Goal: Task Accomplishment & Management: Manage account settings

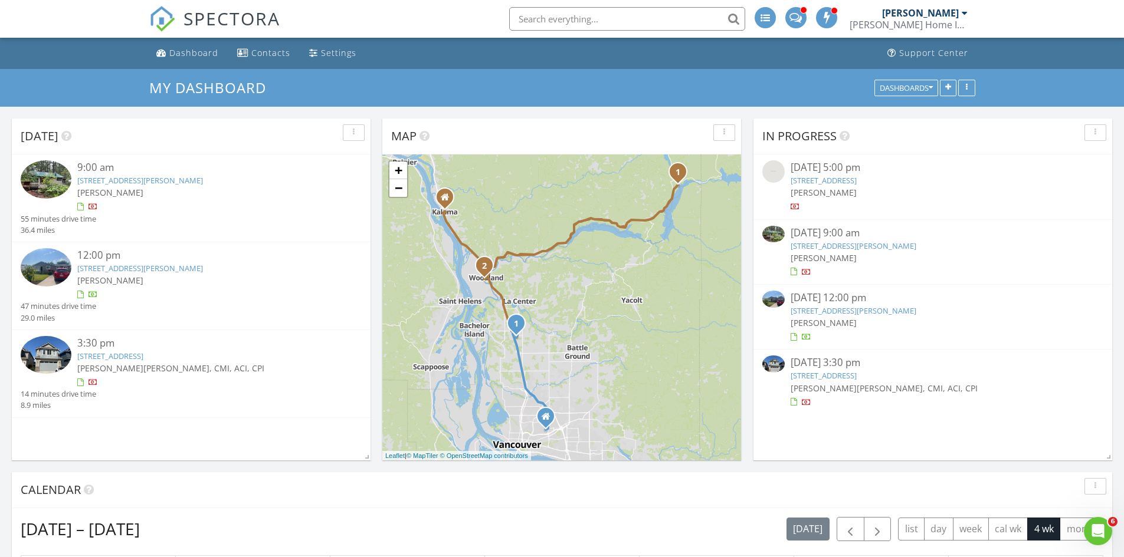
click at [887, 245] on link "25 Andrews Ln, Cougar, WA 98616" at bounding box center [853, 246] width 126 height 11
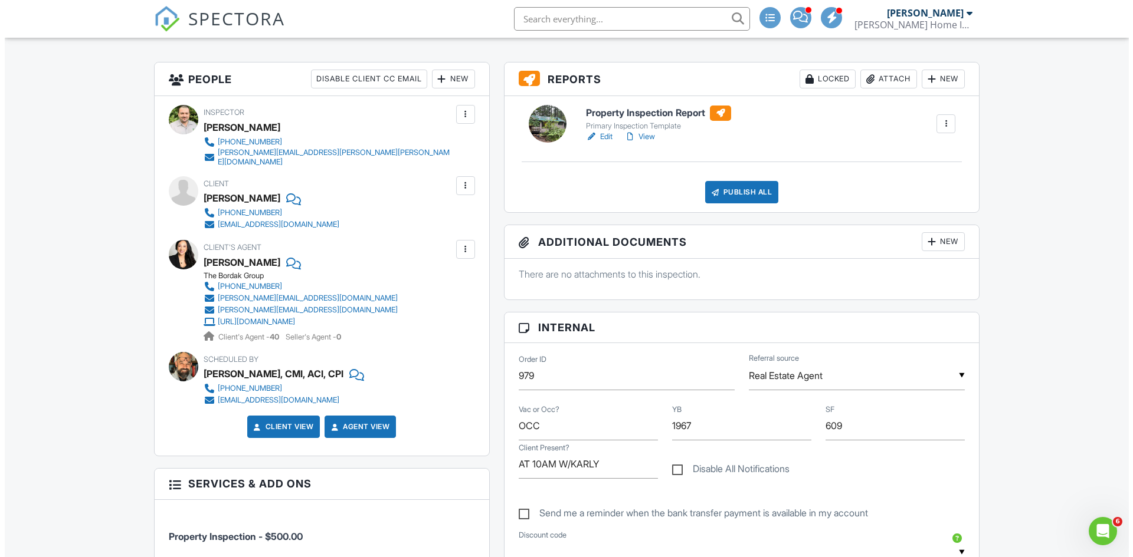
scroll to position [177, 0]
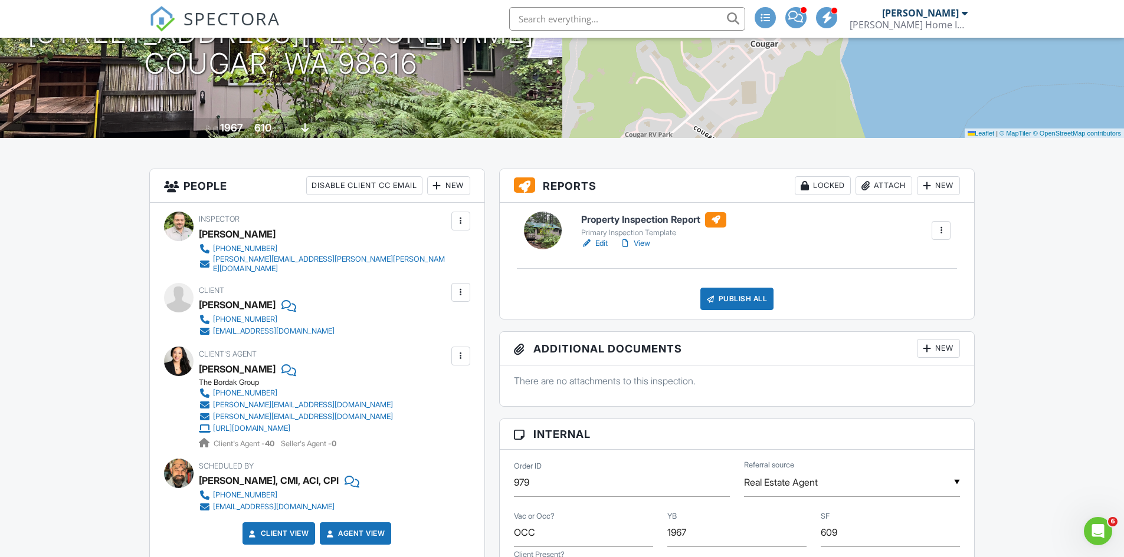
click at [831, 187] on div "Locked" at bounding box center [823, 185] width 56 height 19
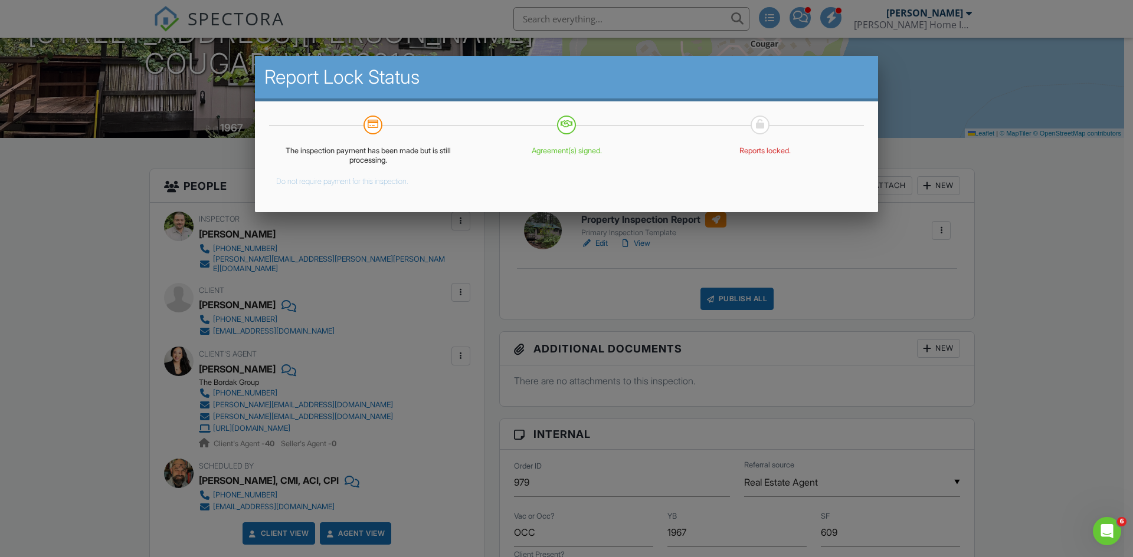
click at [321, 182] on button "Do not require payment for this inspection." at bounding box center [342, 179] width 132 height 14
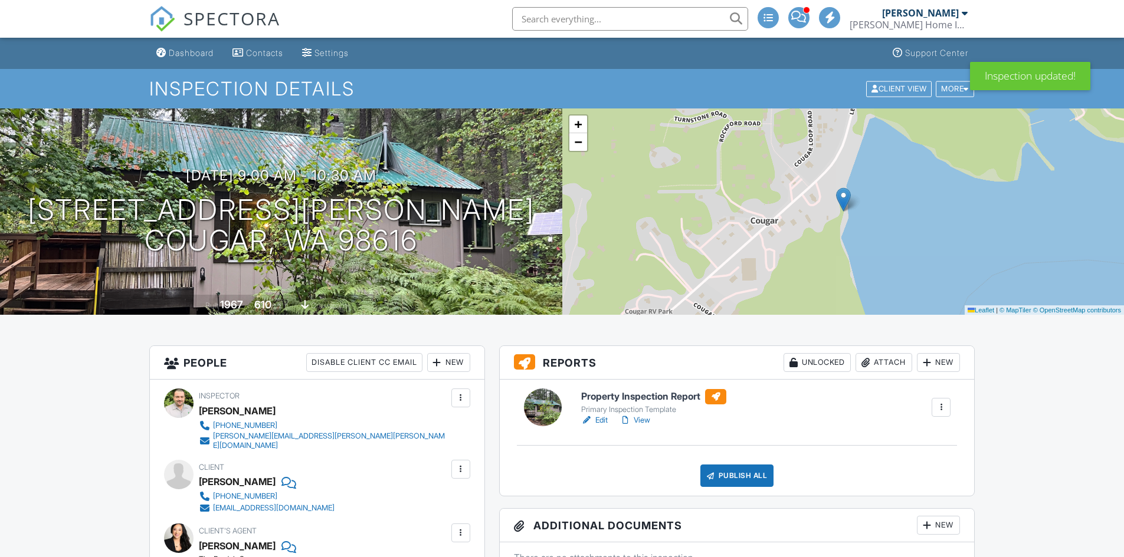
click at [649, 419] on link "View" at bounding box center [634, 421] width 31 height 12
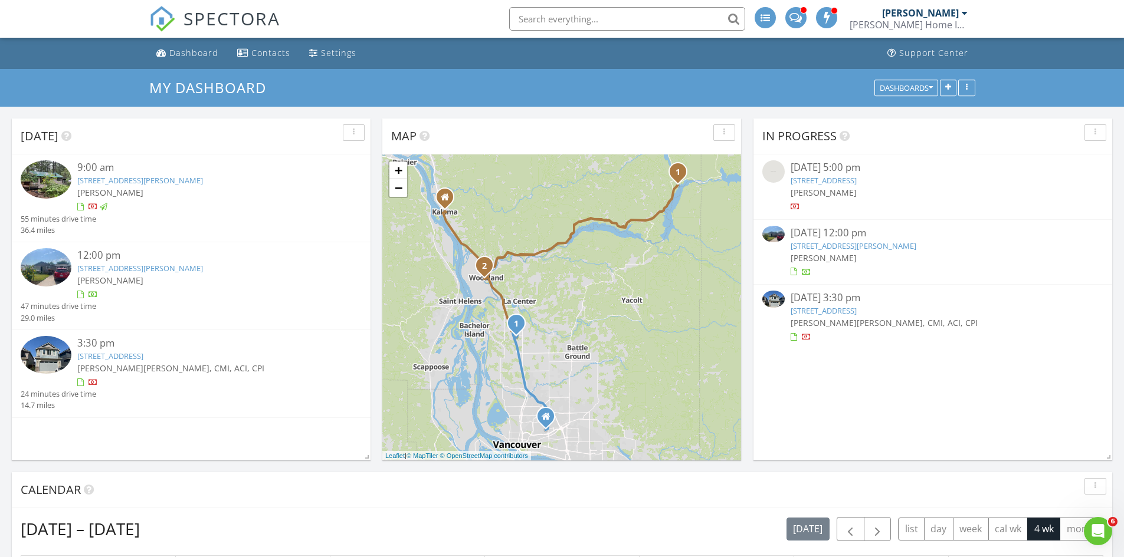
click at [882, 241] on link "325 Dunham Avenue, Woodland, WA 98674" at bounding box center [853, 246] width 126 height 11
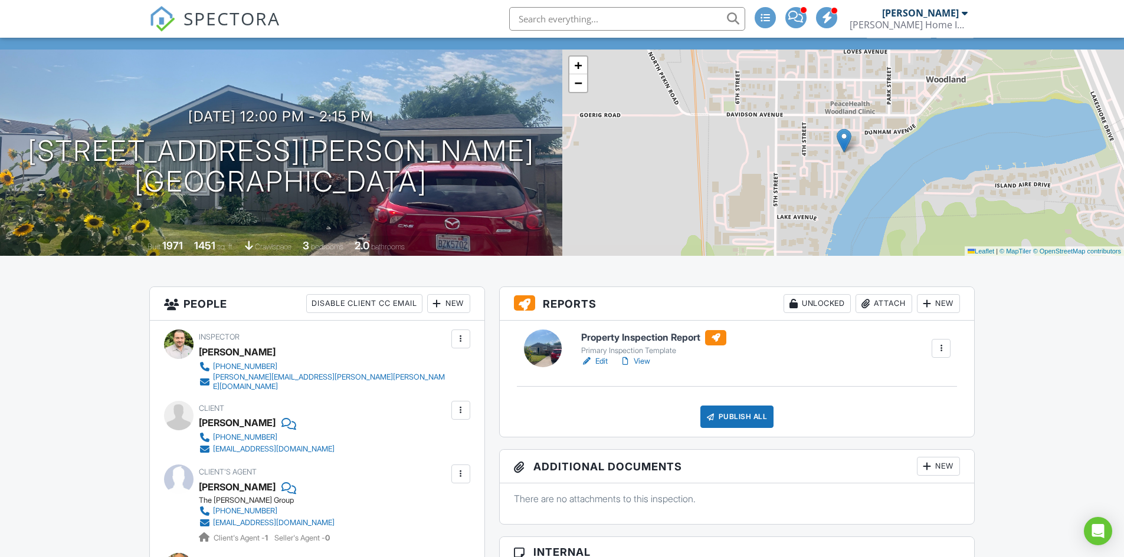
click at [645, 360] on link "View" at bounding box center [634, 362] width 31 height 12
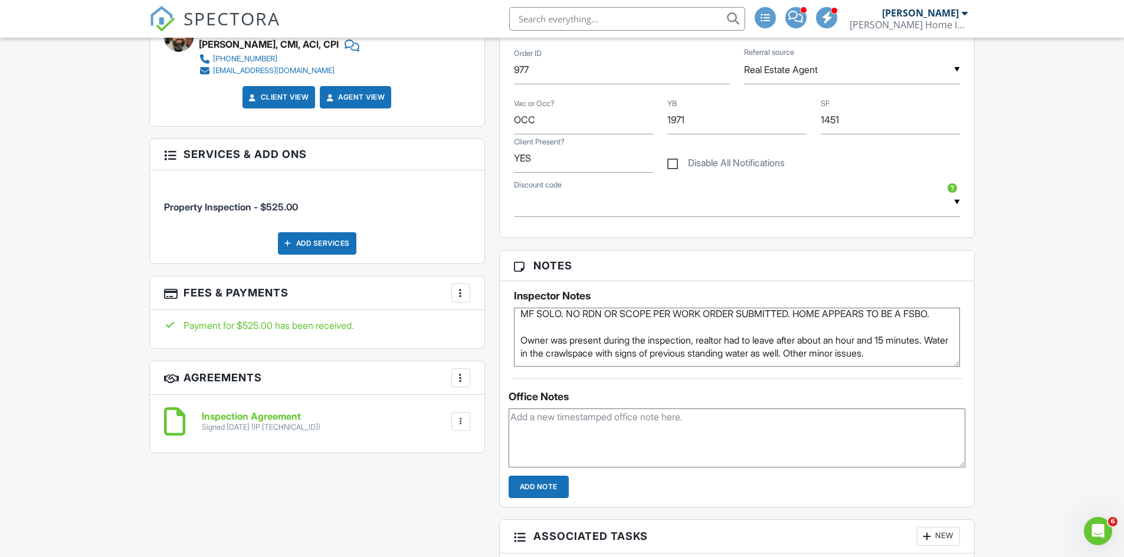
drag, startPoint x: 718, startPoint y: 343, endPoint x: 785, endPoint y: 392, distance: 82.2
click at [784, 392] on div "Notes Inspector Notes MF SOLO. NO RDN OR SCOPE PER WORK ORDER SUBMITTED. HOME A…" at bounding box center [737, 379] width 476 height 258
drag, startPoint x: 1039, startPoint y: 251, endPoint x: 1033, endPoint y: 253, distance: 6.2
click at [1037, 252] on div "Dashboard Contacts Settings Support Center Inspection Details Client View More …" at bounding box center [562, 507] width 1124 height 2118
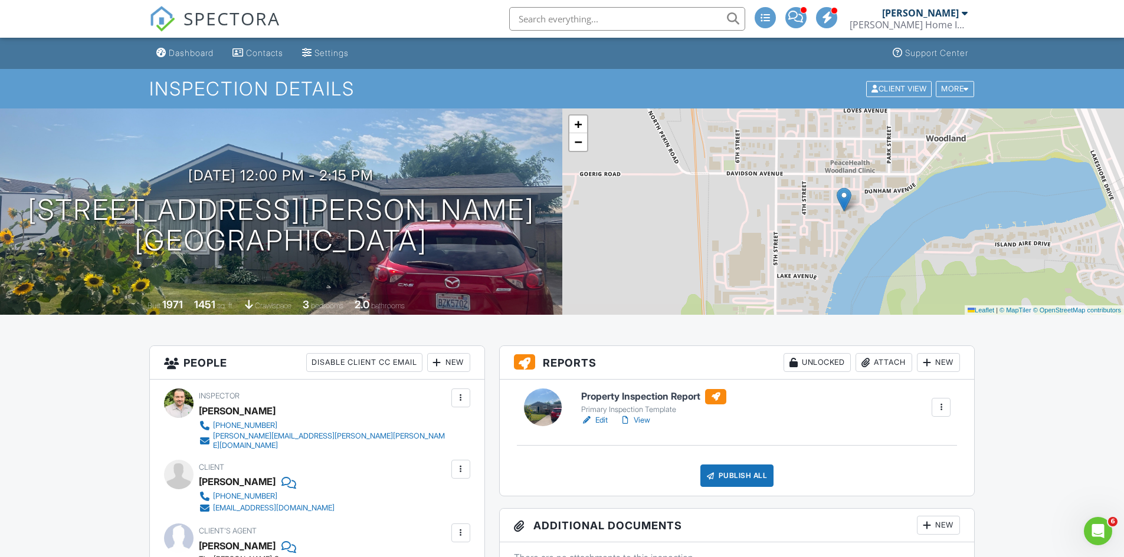
click at [752, 474] on div "Publish All" at bounding box center [737, 476] width 74 height 22
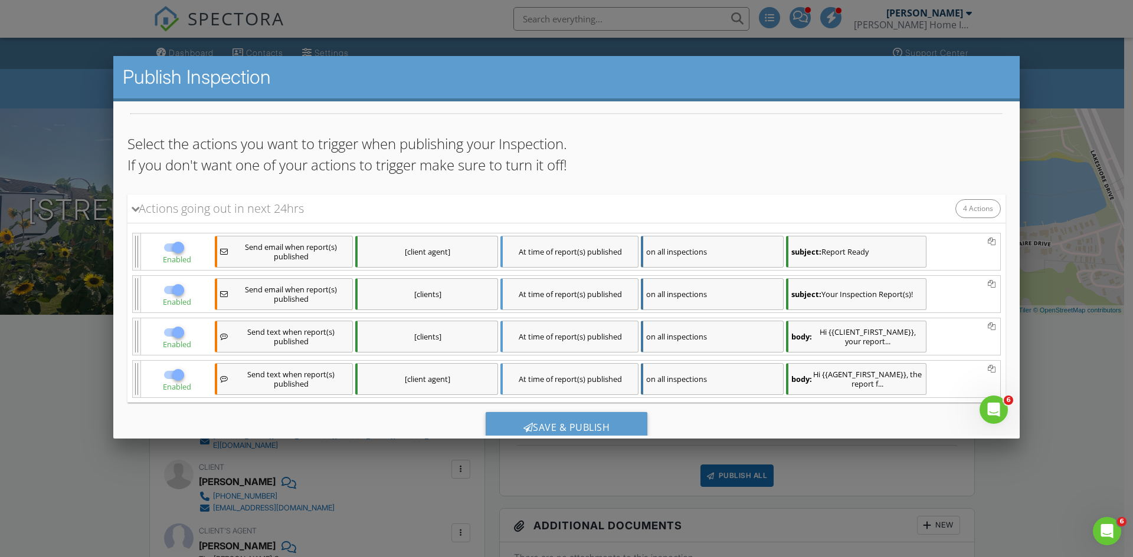
scroll to position [100, 0]
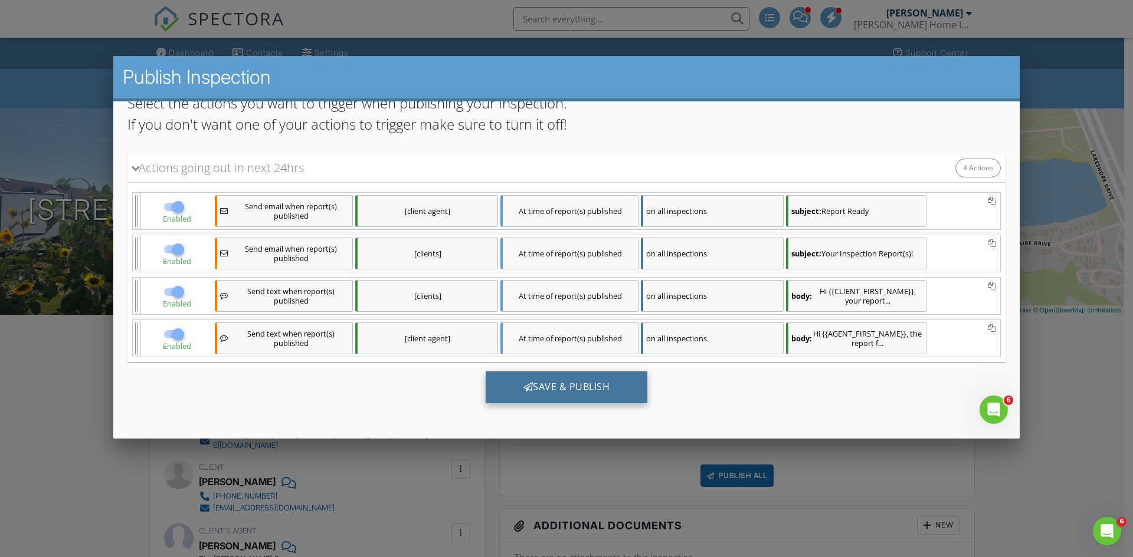
click at [597, 385] on div "Save & Publish" at bounding box center [566, 387] width 162 height 32
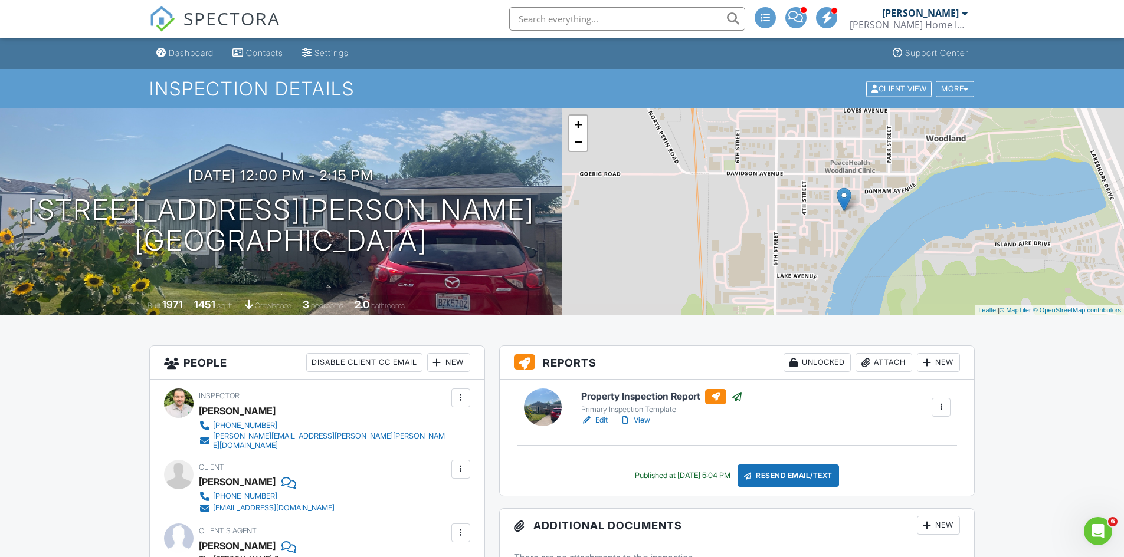
click at [185, 48] on div "Dashboard" at bounding box center [191, 53] width 45 height 10
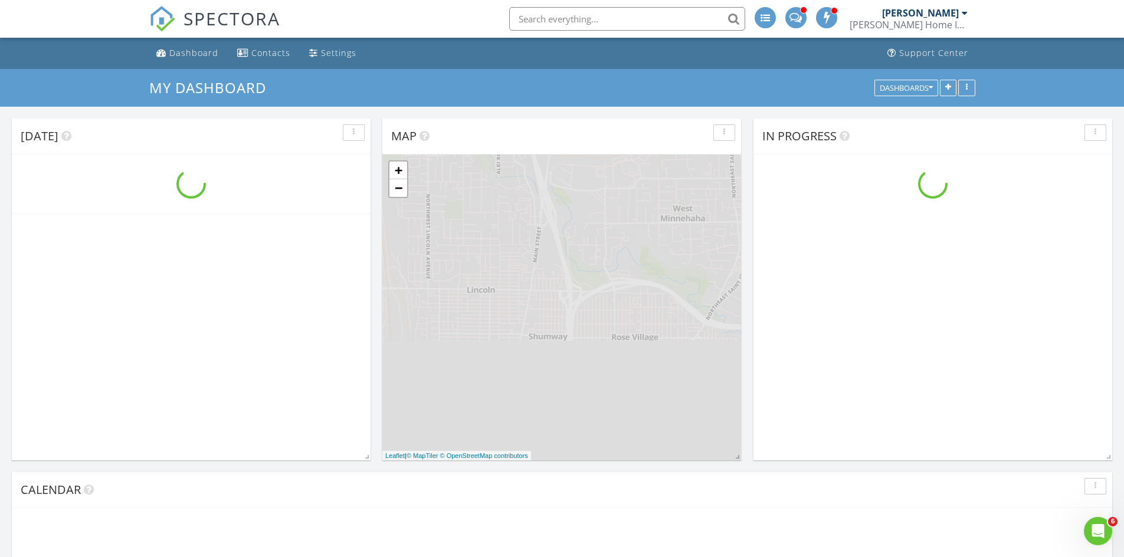
scroll to position [1092, 1142]
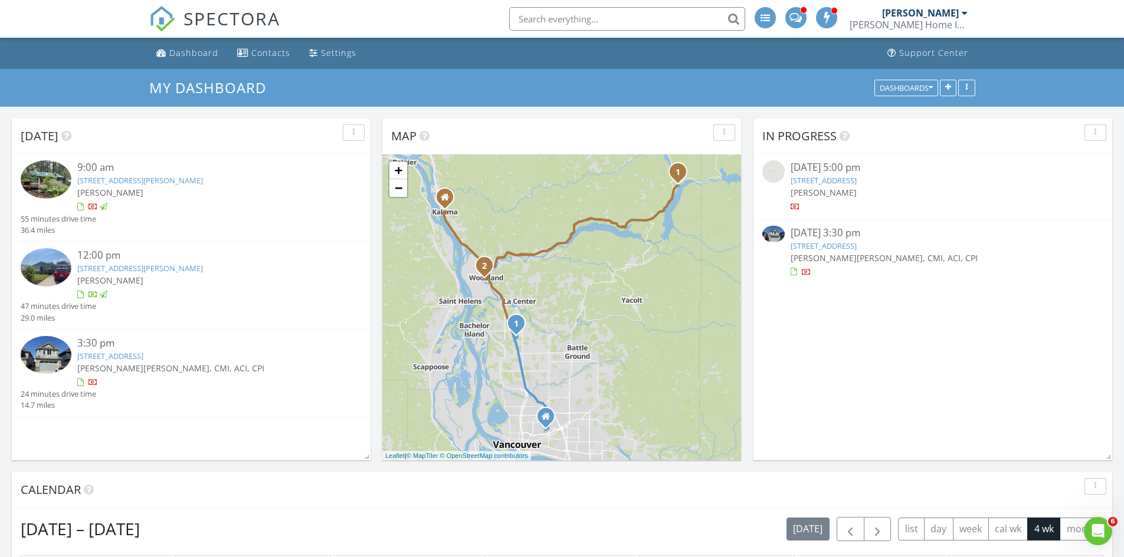
click at [116, 182] on link "25 Andrews Ln, Cougar, WA 98616" at bounding box center [140, 180] width 126 height 11
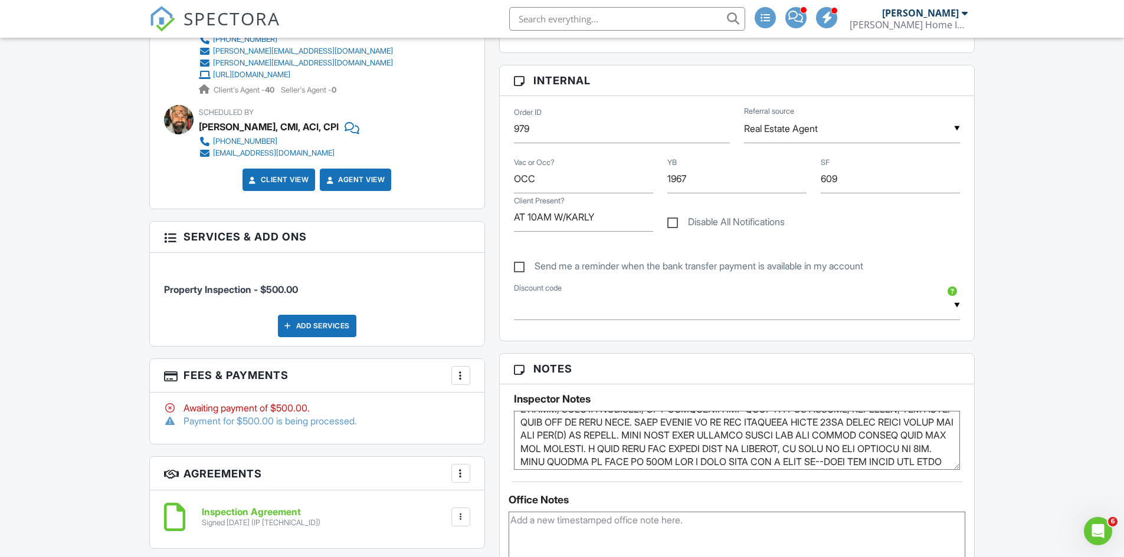
scroll to position [377, 0]
drag, startPoint x: 759, startPoint y: 468, endPoint x: 765, endPoint y: 510, distance: 41.8
click at [763, 511] on div "Notes Inspector Notes Office Notes Add Note" at bounding box center [737, 482] width 476 height 258
click at [830, 458] on textarea at bounding box center [737, 440] width 447 height 59
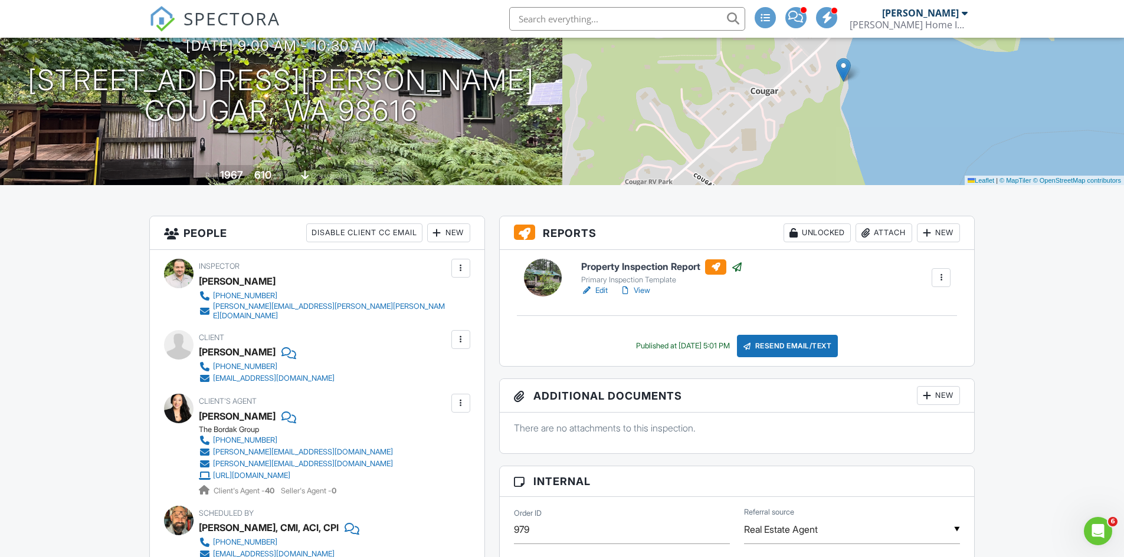
scroll to position [118, 0]
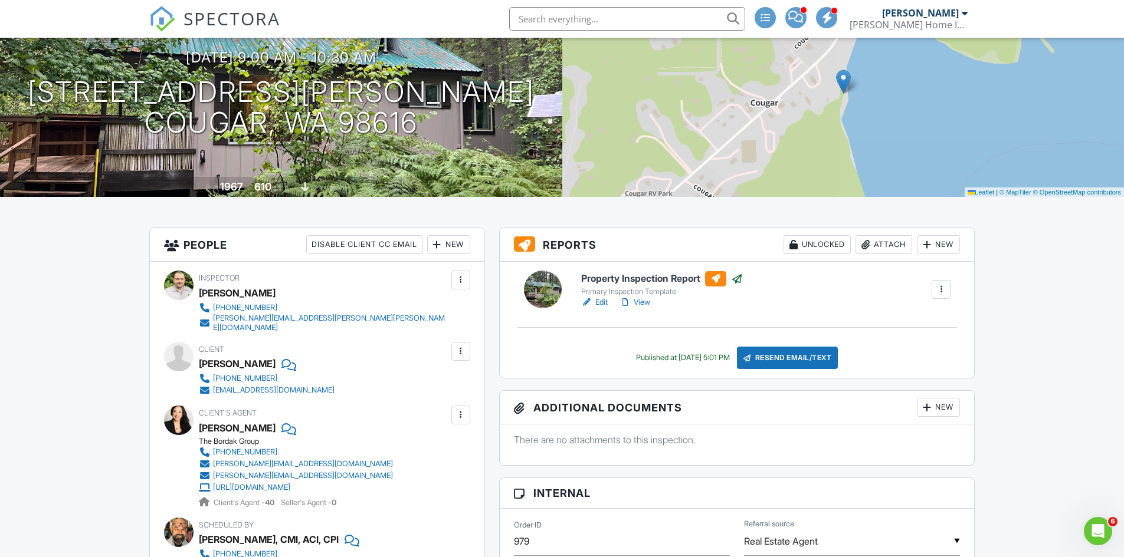
click at [640, 298] on link "View" at bounding box center [634, 303] width 31 height 12
type textarea "610SF 'OFF GRID' CABIN. THERE WILL LIKELY BE NO CELL RECEPTION. I WOULD PULL TH…"
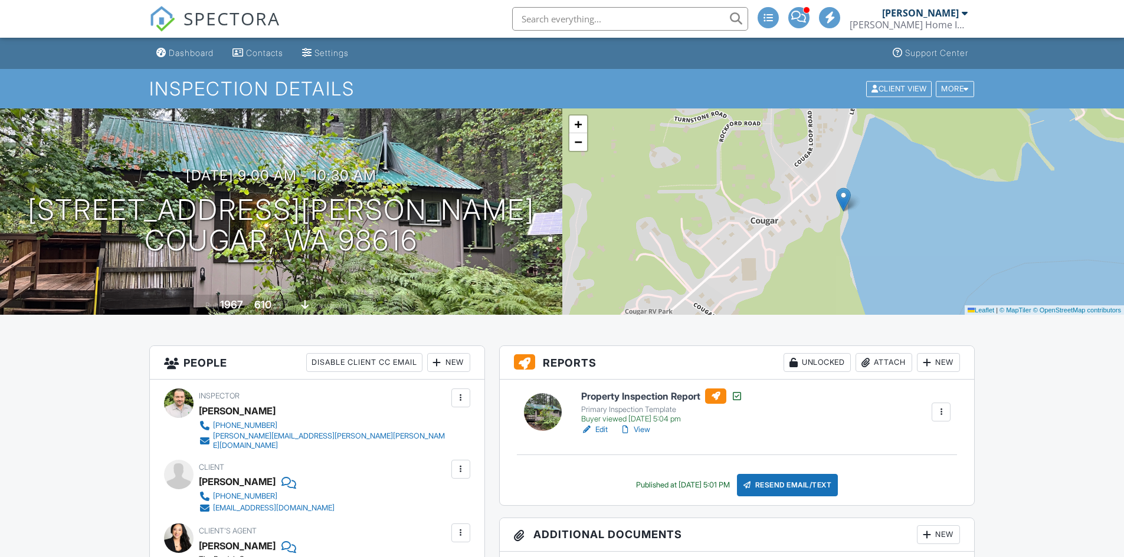
click at [641, 431] on link "View" at bounding box center [634, 430] width 31 height 12
click at [182, 52] on div "Dashboard" at bounding box center [191, 53] width 45 height 10
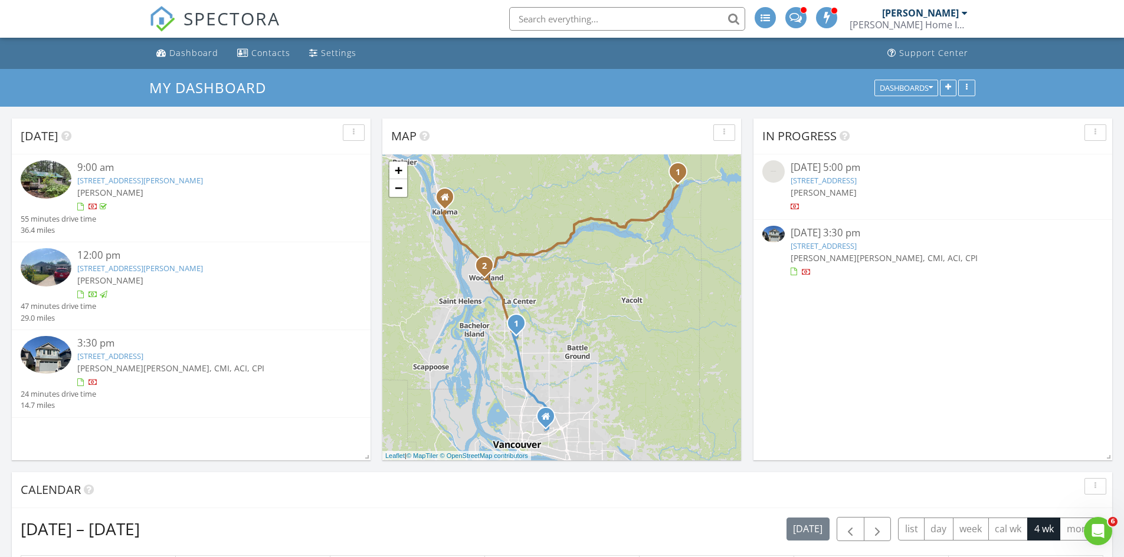
click at [825, 247] on link "[STREET_ADDRESS]" at bounding box center [823, 246] width 66 height 11
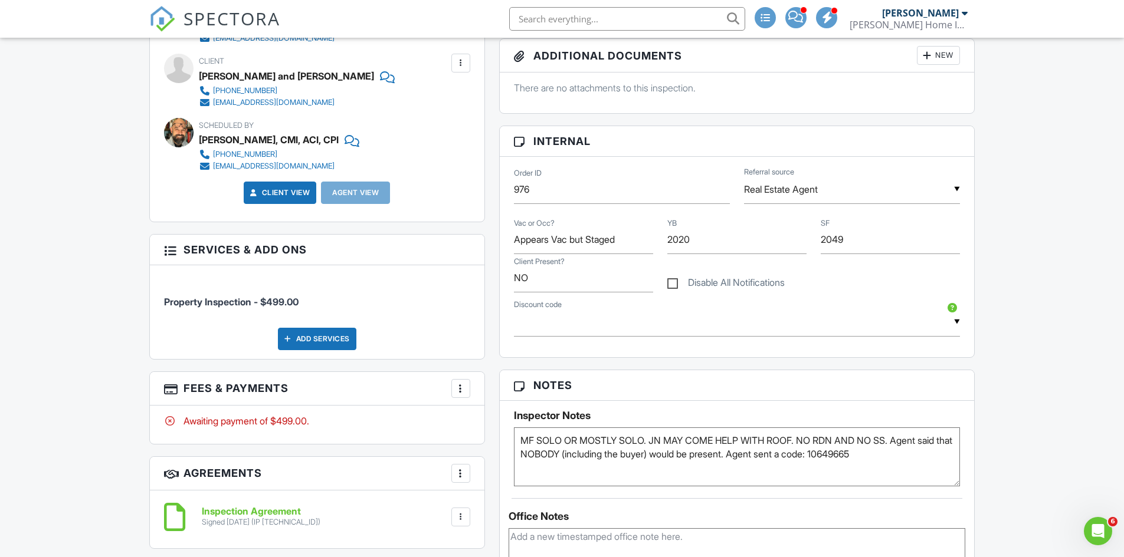
scroll to position [491, 0]
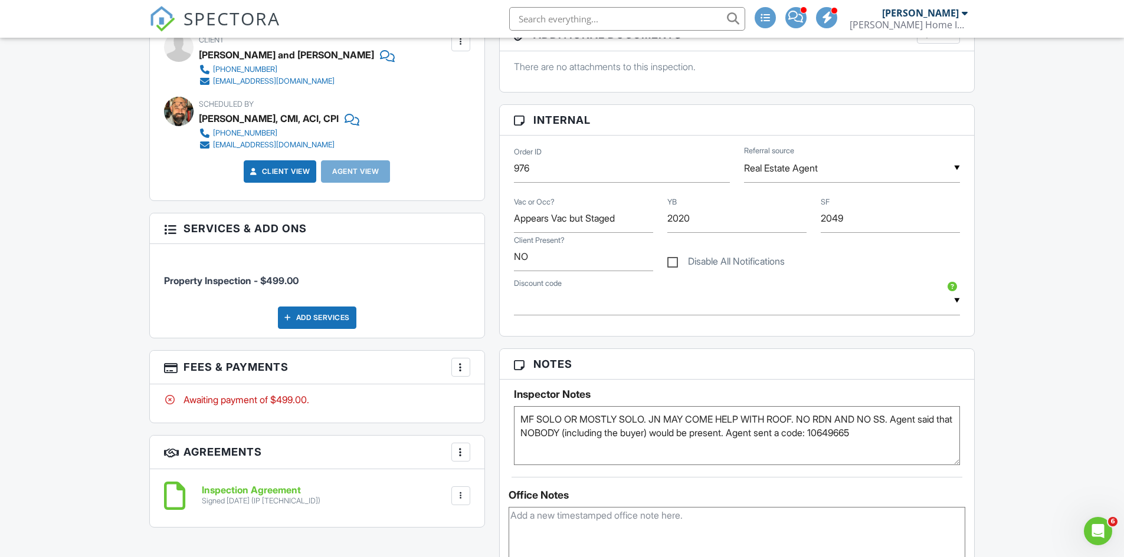
click at [894, 432] on textarea "MF SOLO OR MOSTLY SOLO. JN MAY COME HELP WITH ROOF. NO RDN AND NO SS. Agent sai…" at bounding box center [737, 435] width 447 height 59
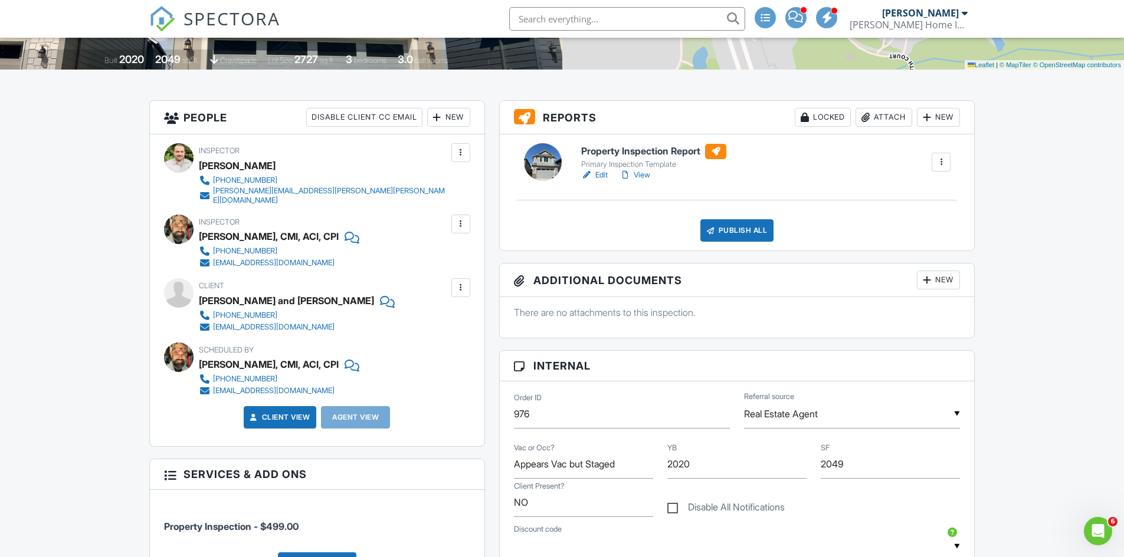
scroll to position [137, 0]
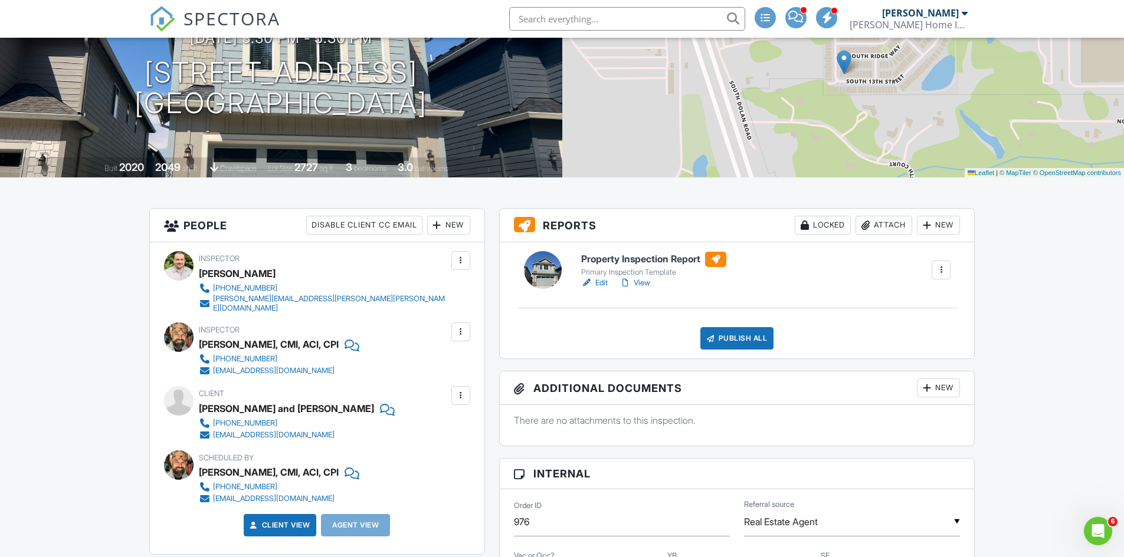
click at [645, 283] on link "View" at bounding box center [634, 283] width 31 height 12
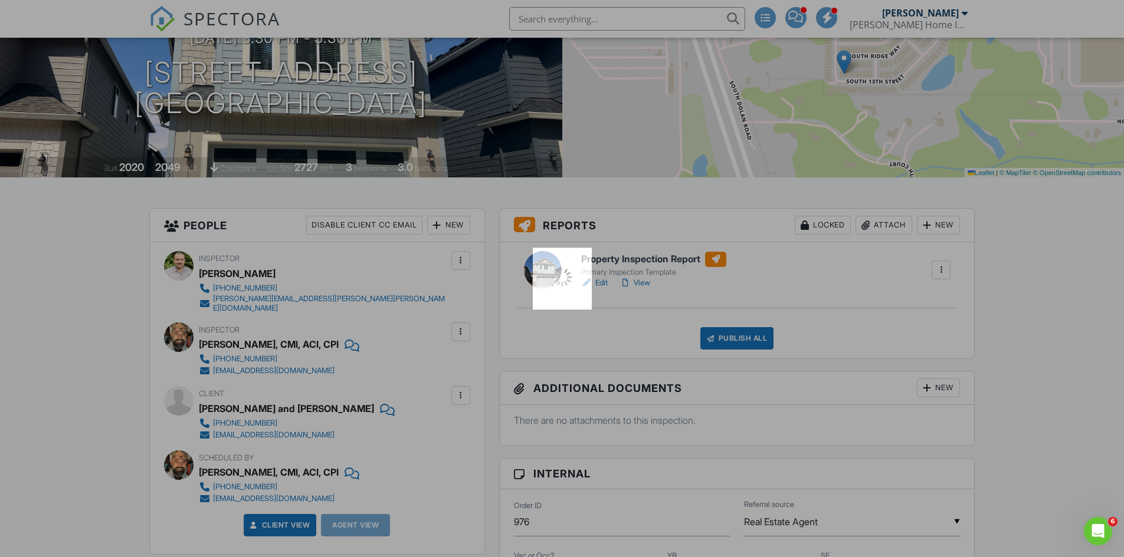
type textarea "MF SOLO OR MOSTLY SOLO. JN MAY COME HELP WITH ROOF. NO RDN AND NO SS. Agent sai…"
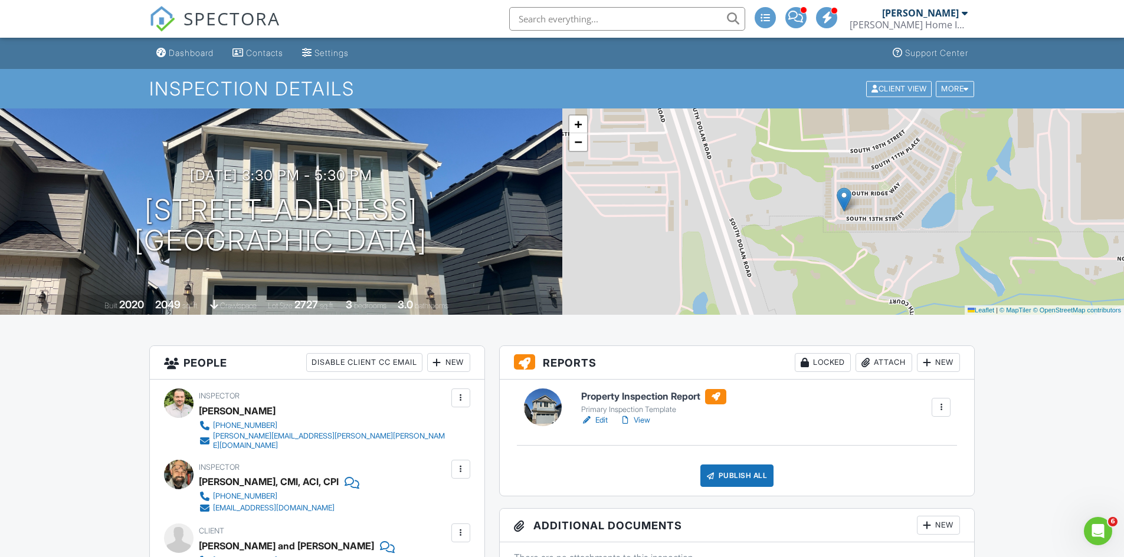
click at [641, 421] on link "View" at bounding box center [634, 421] width 31 height 12
